Goal: Contribute content: Contribute content

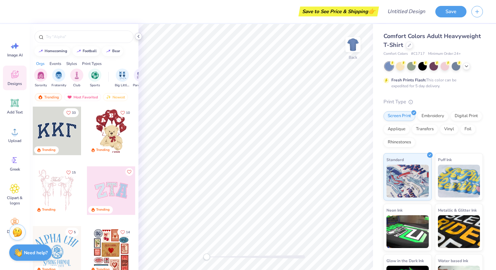
click at [139, 39] on div at bounding box center [138, 36] width 7 height 7
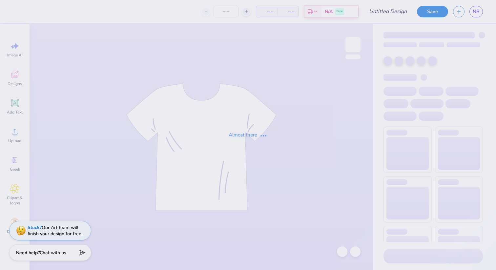
type input "mens weekend"
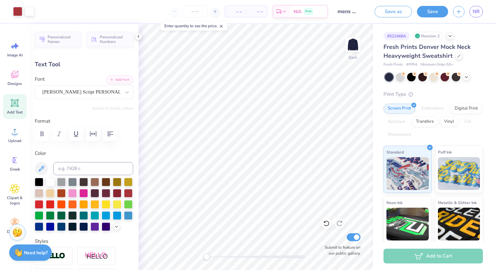
type input "2.76"
type input "1.36"
type input "5.26"
type input "3.04"
type input "1.49"
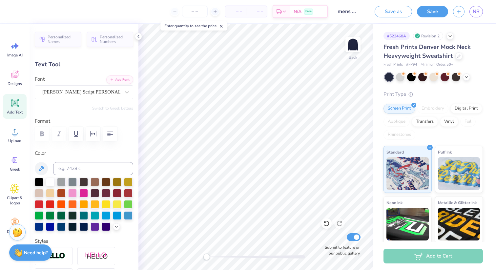
type input "5.14"
click at [407, 13] on button "Save as" at bounding box center [393, 10] width 37 height 11
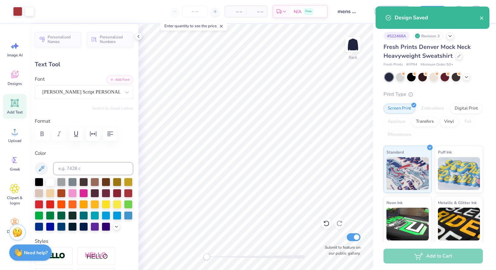
click at [485, 21] on div "Design Saved" at bounding box center [433, 18] width 114 height 22
click at [482, 20] on icon "close" at bounding box center [481, 17] width 5 height 5
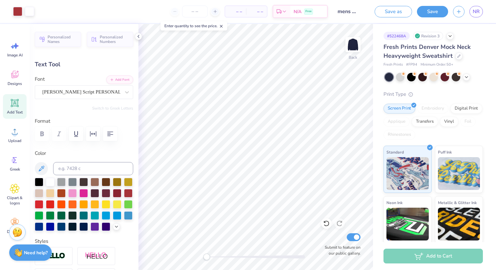
click at [476, 13] on div "Art colors – – Per Item – – Total Est. Delivery N/A Free Design Title mens week…" at bounding box center [248, 135] width 496 height 270
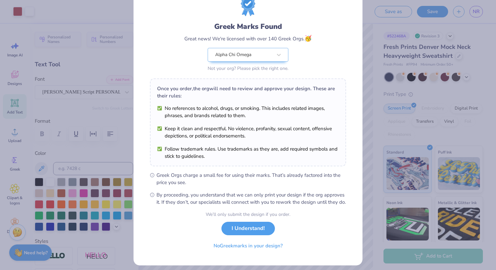
scroll to position [37, 0]
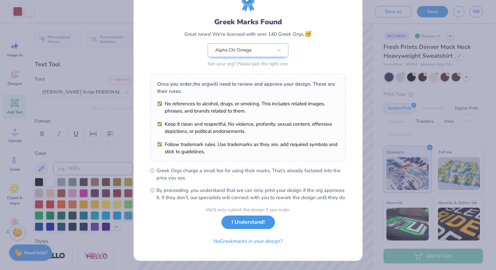
click at [235, 218] on button "I Understand!" at bounding box center [247, 221] width 53 height 13
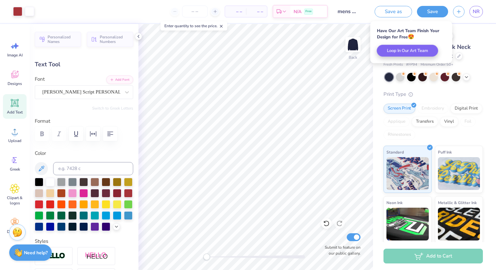
scroll to position [0, 0]
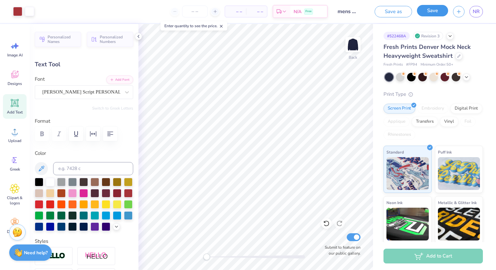
click at [418, 14] on button "Save" at bounding box center [432, 10] width 31 height 11
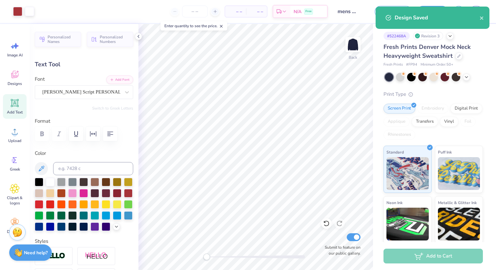
click at [477, 16] on div "Design Saved" at bounding box center [437, 18] width 85 height 8
click at [479, 16] on icon "close" at bounding box center [481, 17] width 5 height 5
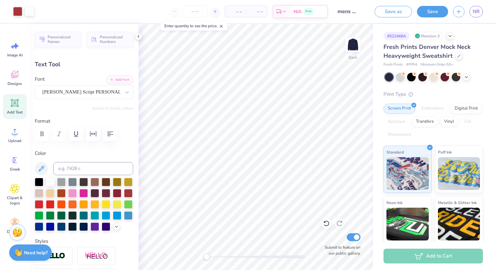
click at [478, 11] on div "Design Saved" at bounding box center [432, 20] width 116 height 30
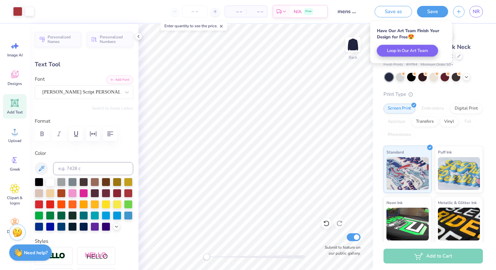
click at [478, 11] on span "NR" at bounding box center [476, 12] width 7 height 8
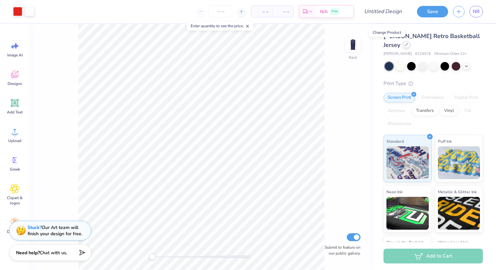
click at [403, 47] on div at bounding box center [406, 44] width 7 height 7
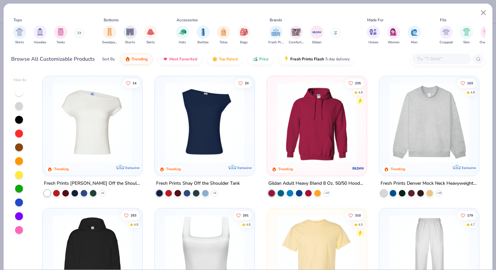
click at [426, 55] on input "text" at bounding box center [441, 59] width 51 height 8
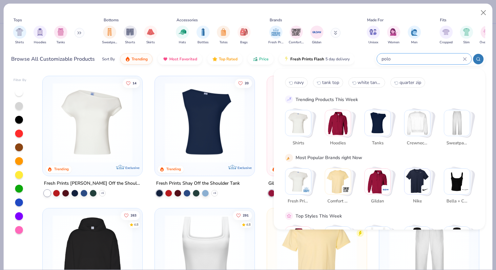
type input "polo"
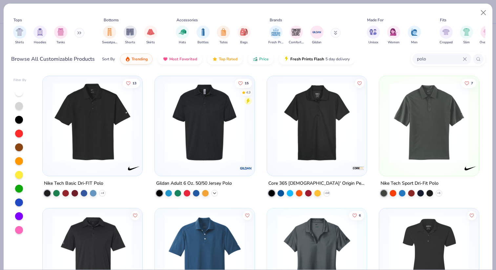
click at [212, 192] on icon at bounding box center [214, 193] width 5 height 5
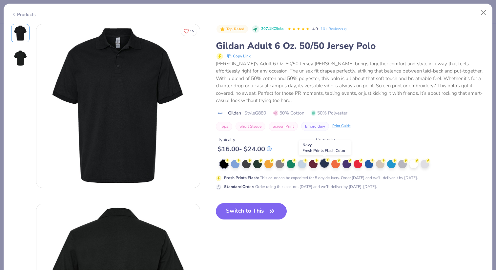
click at [324, 166] on div at bounding box center [324, 163] width 9 height 9
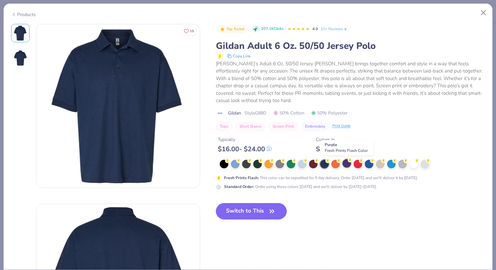
click at [346, 162] on div at bounding box center [346, 163] width 9 height 9
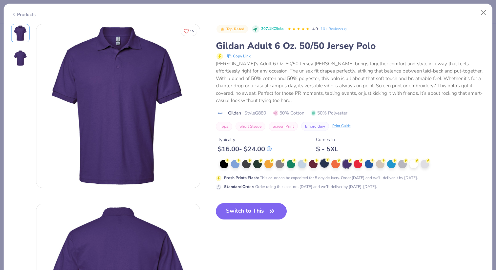
click at [322, 162] on div at bounding box center [324, 163] width 9 height 9
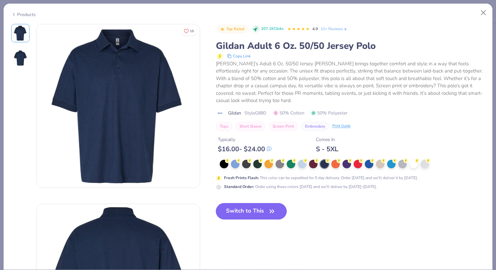
click at [267, 209] on button "Switch to This" at bounding box center [251, 211] width 71 height 16
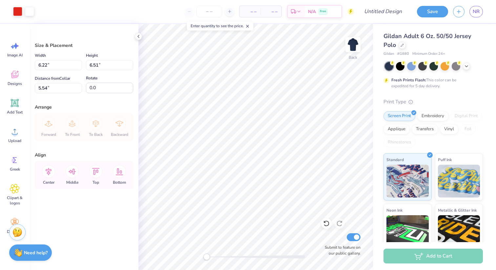
type input "6.22"
type input "6.51"
type input "5.54"
type input "5.77"
type input "6.04"
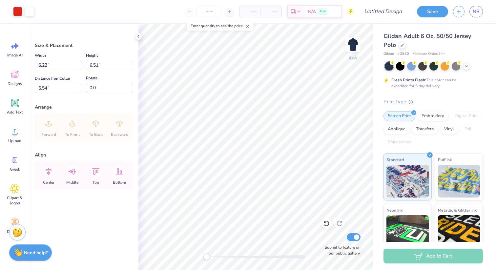
type input "6.01"
type input "5.28"
type input "5.54"
type input "6.52"
type input "3.50"
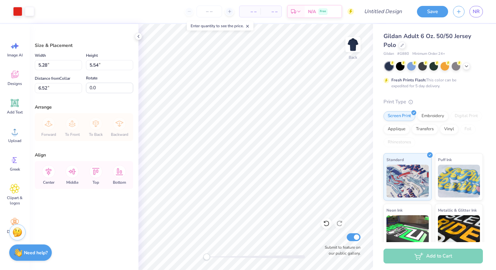
type input "3.67"
type input "7.17"
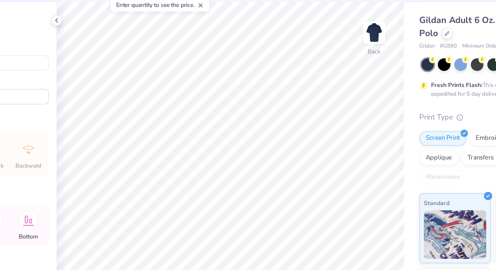
type input "4.26"
type input "4.47"
type input "2.20"
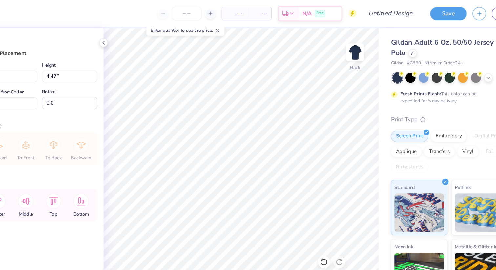
type input "3.76"
type input "3.93"
type input "2.74"
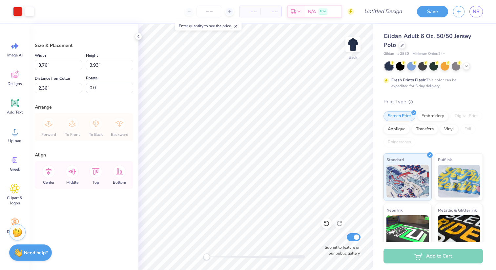
type input "5.33"
type input "5.59"
type input "5.20"
type input "6.19"
type input "6.49"
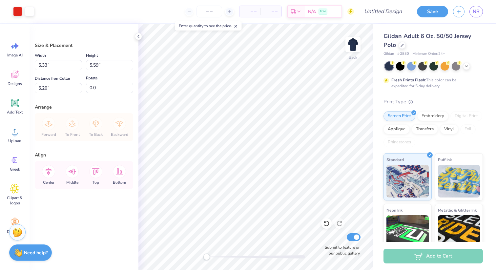
type input "4.30"
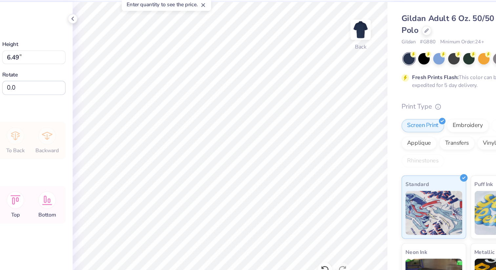
type input "4.04"
type input "6.44"
type input "6.74"
type input "6.65"
type input "6.97"
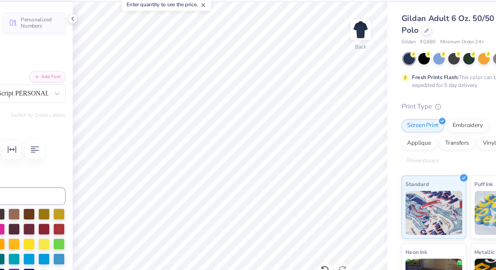
type textarea "Mens"
type input "2.36"
type input "1.00"
type input "3.85"
type input "2.39"
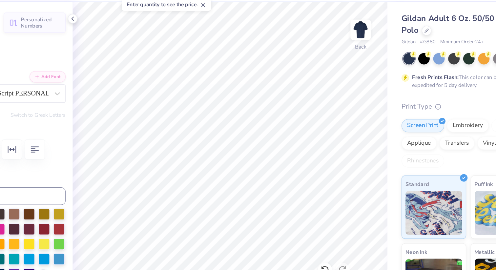
type input "0.92"
type input "6.45"
type textarea "Axo"
type input "1.48"
type input "0.73"
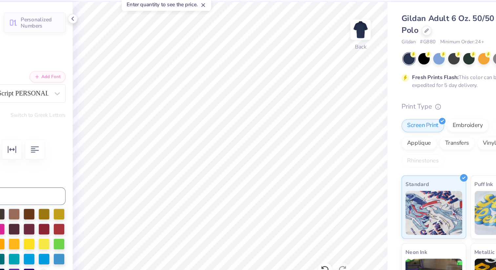
type input "6.54"
type input "1.69"
type input "0.83"
type input "6.39"
type input "1.48"
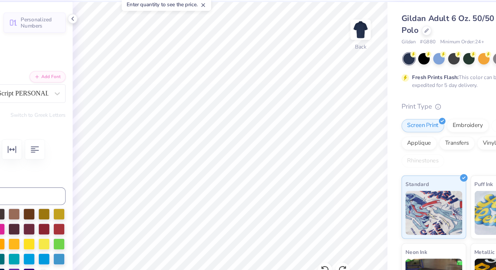
type input "0.73"
type input "1.77"
type input "0.87"
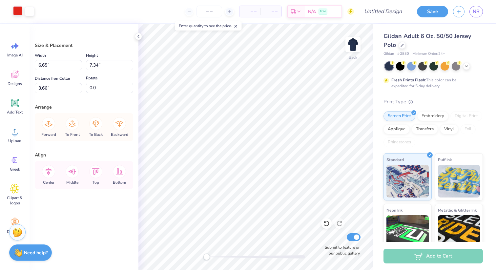
click at [19, 12] on div at bounding box center [17, 10] width 9 height 9
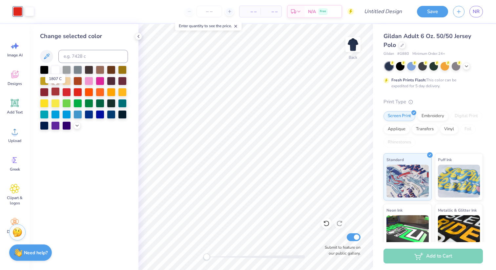
click at [57, 89] on div at bounding box center [55, 91] width 9 height 9
click at [49, 90] on div at bounding box center [84, 98] width 88 height 64
click at [52, 90] on div at bounding box center [55, 91] width 9 height 9
click at [43, 90] on div at bounding box center [44, 91] width 9 height 9
click at [50, 90] on div at bounding box center [84, 98] width 88 height 64
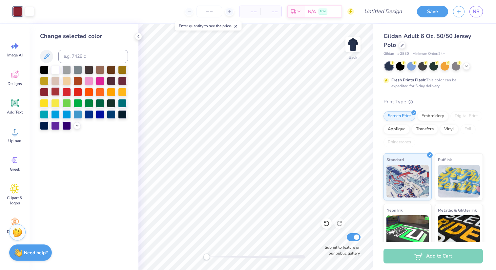
click at [54, 92] on div at bounding box center [55, 91] width 9 height 9
click at [76, 78] on div at bounding box center [77, 80] width 9 height 9
click at [55, 90] on div at bounding box center [55, 91] width 9 height 9
click at [133, 96] on div "Change selected color" at bounding box center [84, 147] width 109 height 246
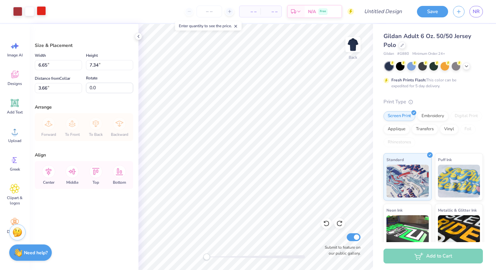
click at [46, 11] on div at bounding box center [41, 10] width 9 height 9
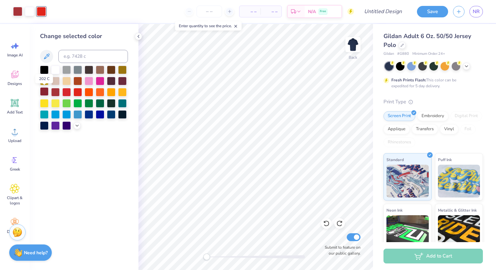
click at [46, 89] on div at bounding box center [44, 91] width 9 height 9
click at [51, 90] on div at bounding box center [55, 91] width 9 height 9
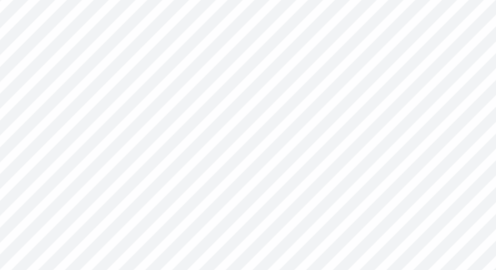
type input "3.83"
type input "0.62"
type input "0.63"
type input "4.16"
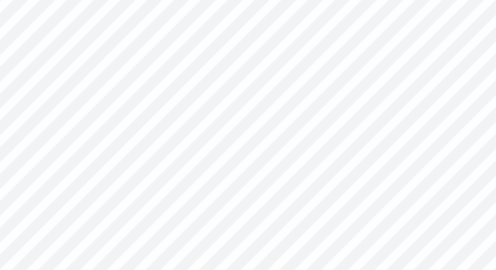
type input "0.44"
type input "0.45"
type input "4.34"
type input "3.00"
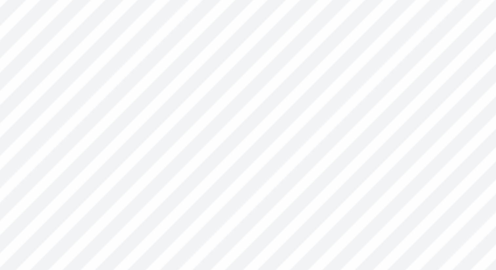
type input "0.93"
type input "0.96"
type input "3.66"
type input "0.41"
type input "0.42"
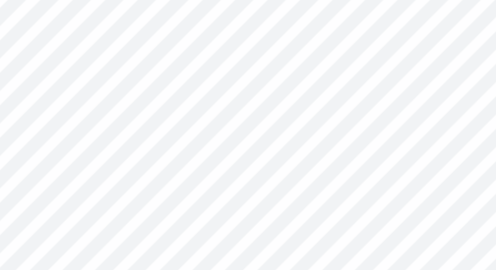
type input "4.20"
type input "0.46"
type input "0.47"
type input "4.19"
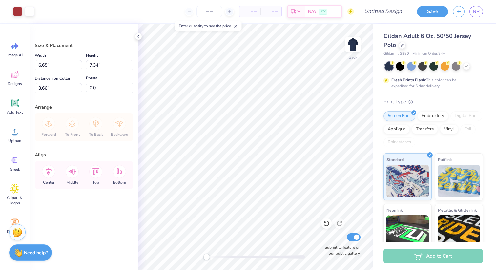
type input "3.75"
type input "4.14"
type input "1.98"
type input "3.29"
type input "3.64"
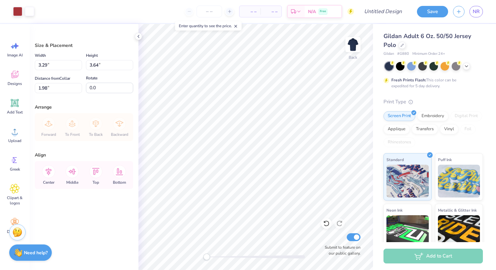
type input "1.66"
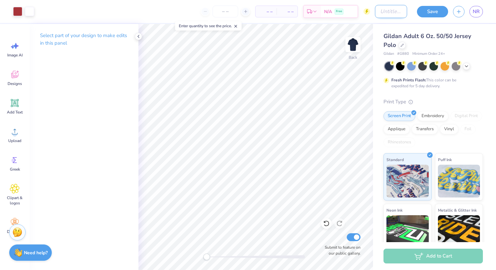
click at [382, 7] on input "Design Title" at bounding box center [391, 11] width 32 height 13
type input "mens weekend"
click at [437, 9] on button "Save" at bounding box center [432, 10] width 31 height 11
